Goal: Task Accomplishment & Management: Manage account settings

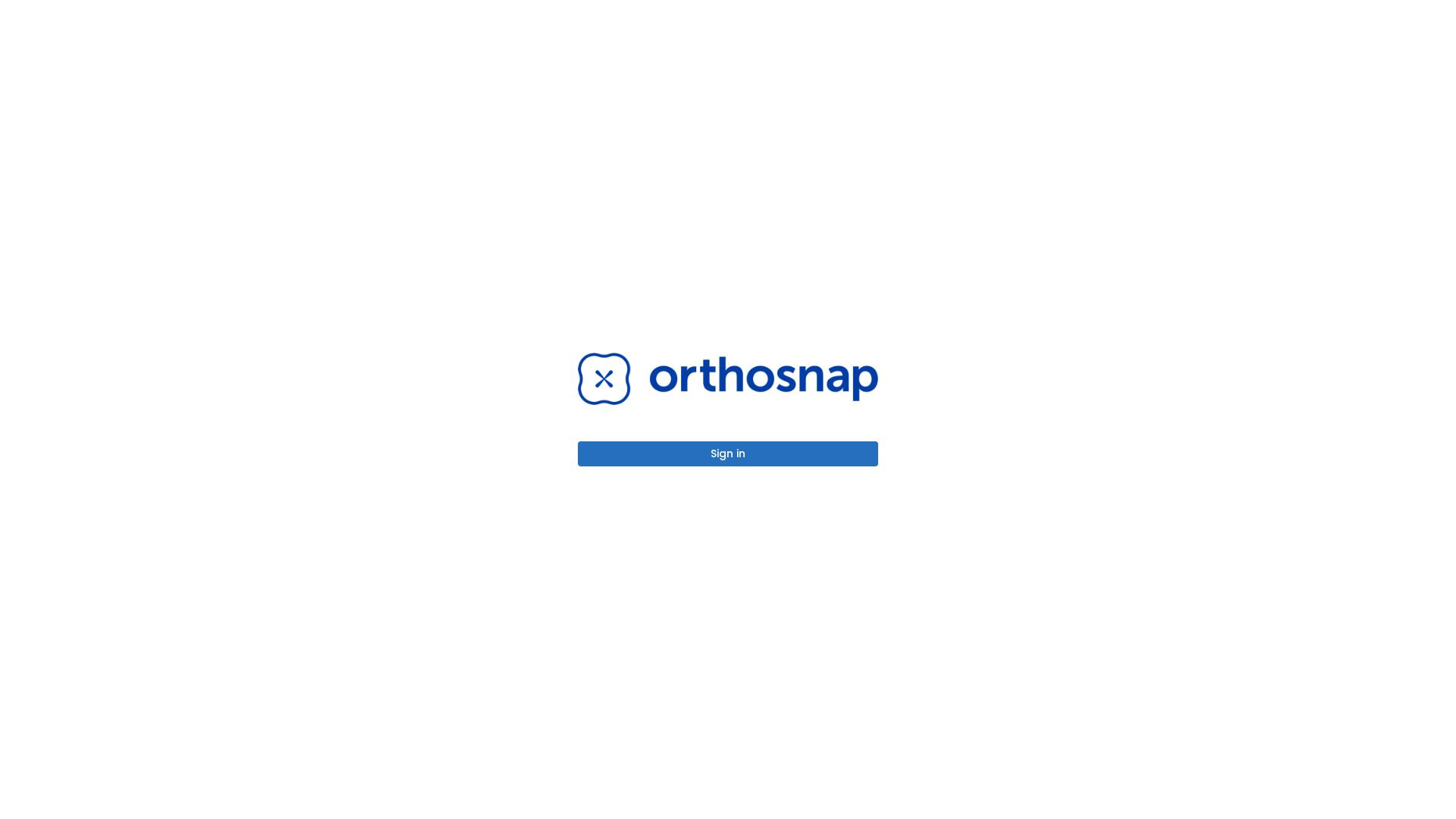
click at [728, 454] on button "Sign in" at bounding box center [728, 454] width 300 height 25
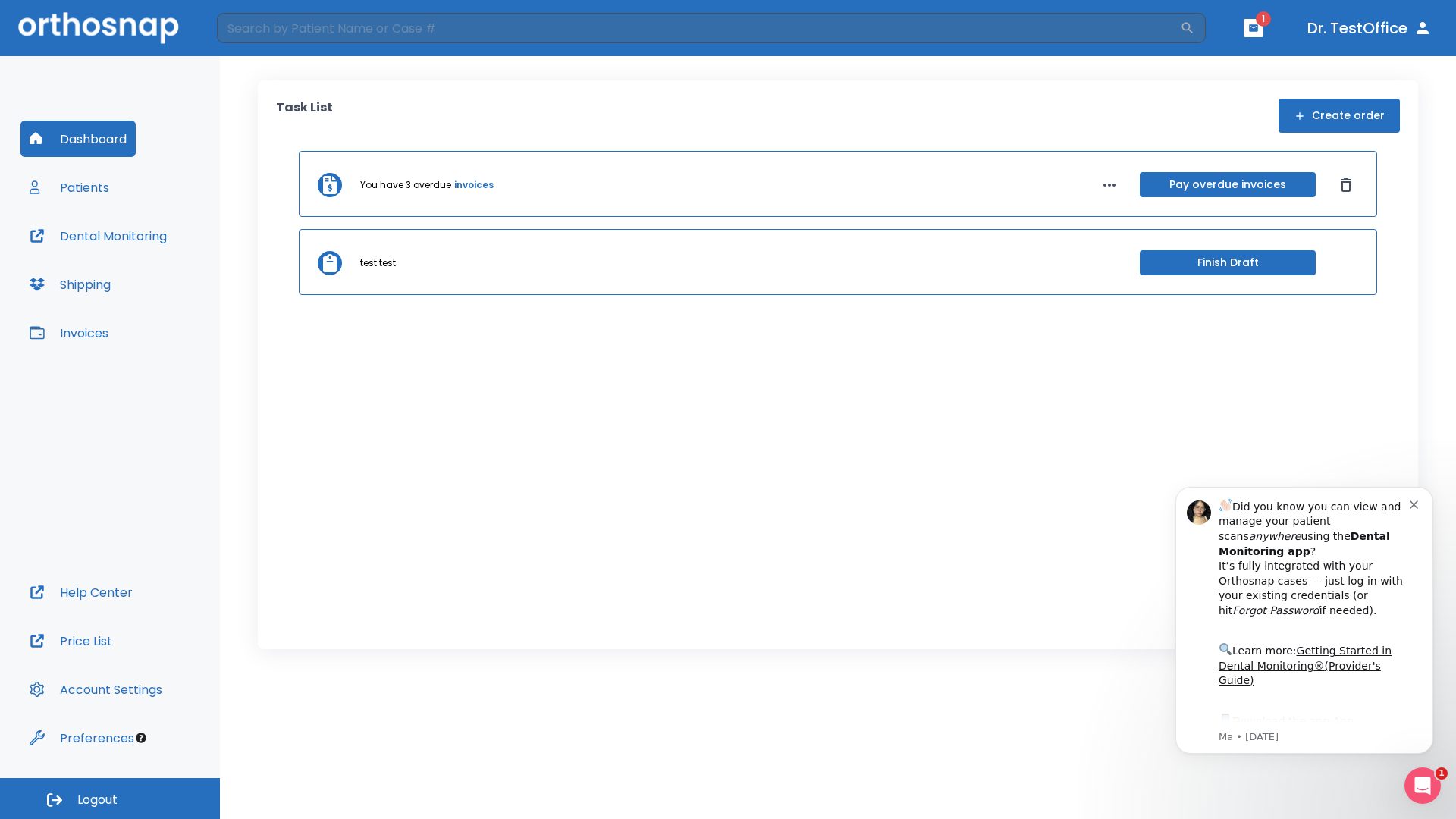
click at [110, 799] on span "Logout" at bounding box center [97, 799] width 40 height 16
